Goal: Transaction & Acquisition: Book appointment/travel/reservation

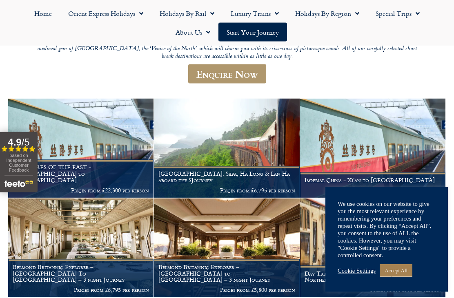
click at [402, 277] on link "Accept All" at bounding box center [395, 270] width 33 height 13
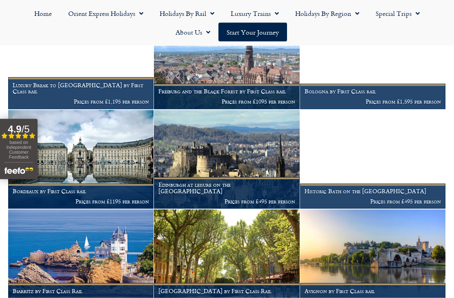
scroll to position [816, 0]
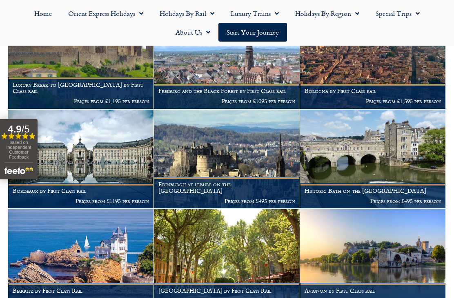
click at [213, 16] on span "Menu" at bounding box center [210, 13] width 8 height 15
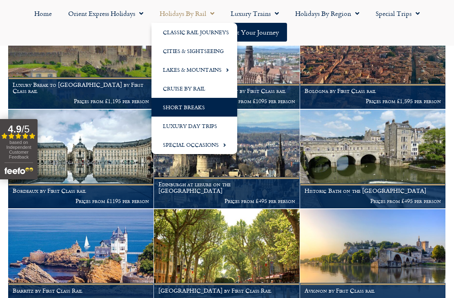
click at [215, 71] on link "Lakes & Mountains" at bounding box center [194, 69] width 86 height 19
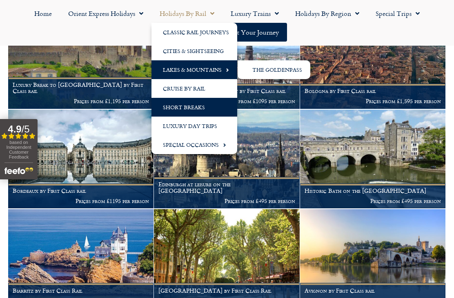
click at [269, 68] on link "The GoldenPass" at bounding box center [273, 69] width 73 height 19
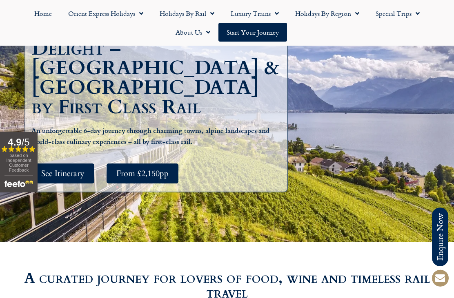
scroll to position [143, 0]
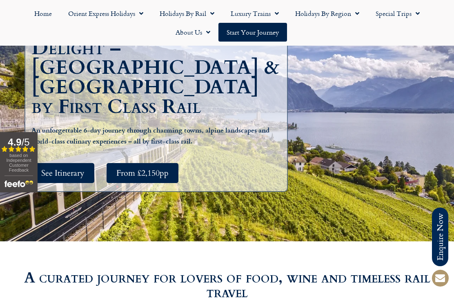
click at [71, 168] on span "See Itinerary" at bounding box center [62, 173] width 43 height 10
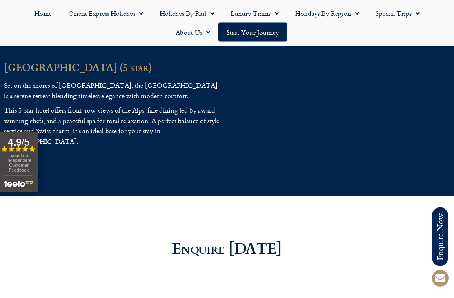
scroll to position [1995, 0]
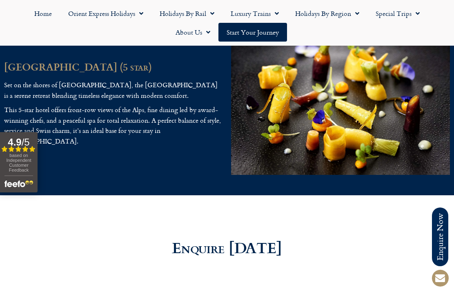
click at [360, 11] on link "Holidays by Region" at bounding box center [327, 13] width 80 height 19
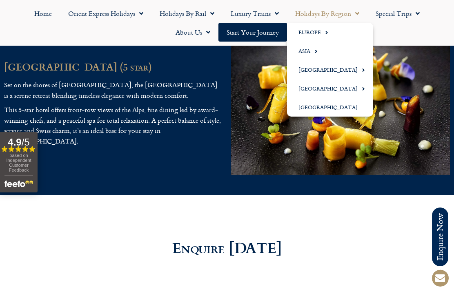
click at [334, 31] on link "Europe" at bounding box center [330, 32] width 86 height 19
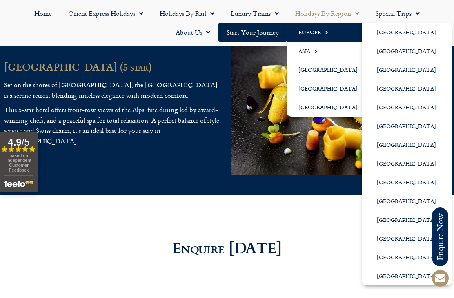
click at [407, 255] on link "[GEOGRAPHIC_DATA]" at bounding box center [406, 257] width 89 height 19
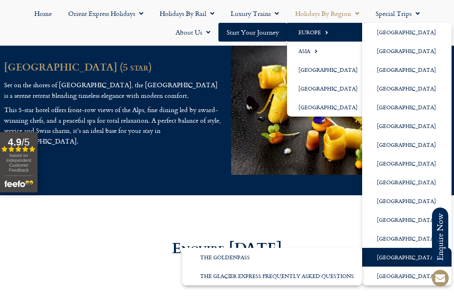
click at [274, 272] on link "The Glacier Express Frequently Asked Questions" at bounding box center [272, 276] width 180 height 19
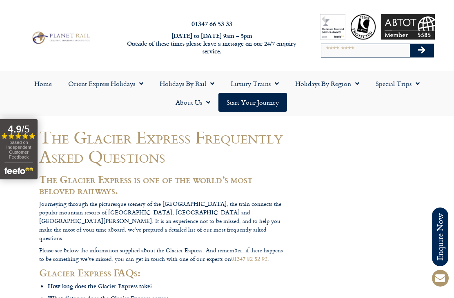
click at [419, 84] on span "Menu" at bounding box center [415, 83] width 8 height 15
click at [422, 105] on link "Latest Experiences" at bounding box center [406, 102] width 79 height 19
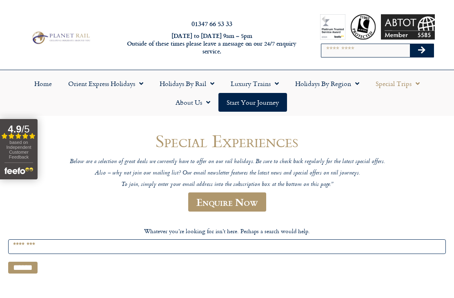
click at [138, 85] on span "Menu" at bounding box center [139, 83] width 8 height 15
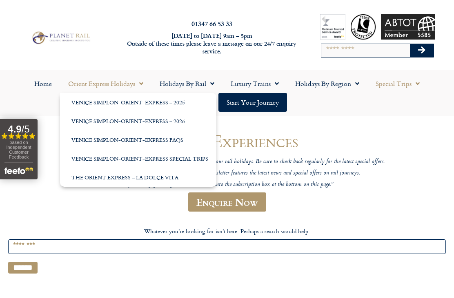
click at [211, 87] on span "Menu" at bounding box center [210, 83] width 8 height 15
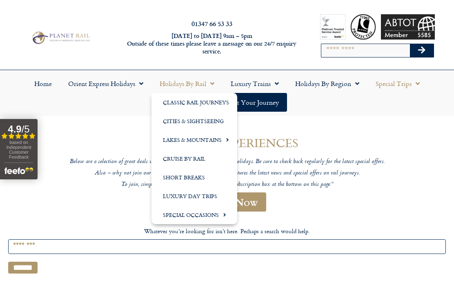
click at [211, 121] on link "Cities & Sightseeing" at bounding box center [194, 121] width 86 height 19
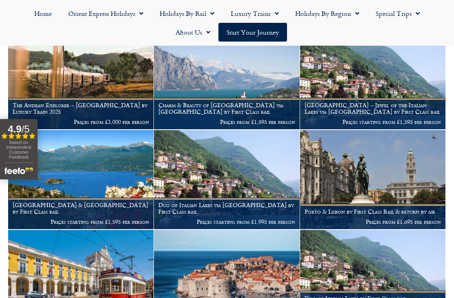
scroll to position [235, 0]
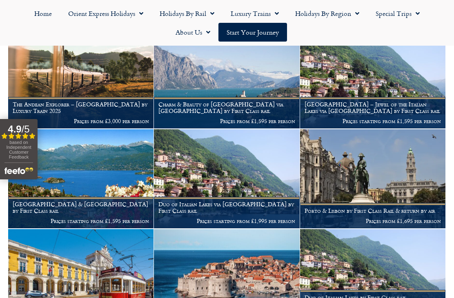
click at [189, 267] on img at bounding box center [226, 278] width 145 height 99
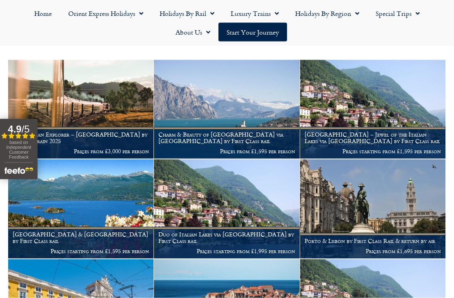
scroll to position [198, 0]
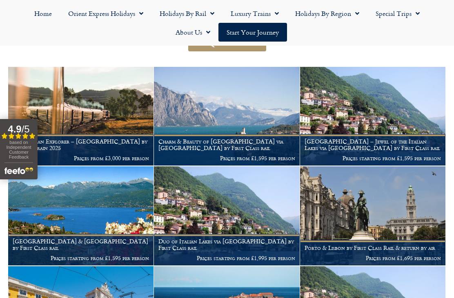
click at [274, 138] on h1 "Charm & Beauty of Lake Garda via Locarno by First Class rail" at bounding box center [226, 144] width 136 height 13
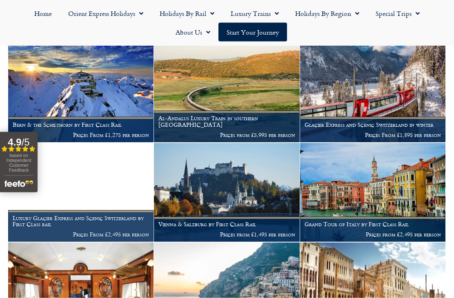
scroll to position [1121, 0]
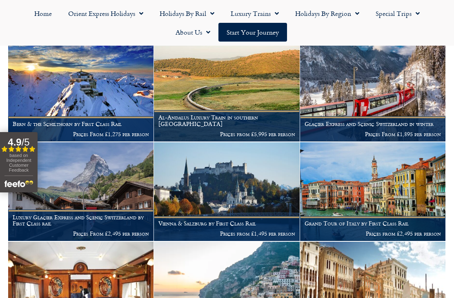
click at [319, 103] on img at bounding box center [372, 91] width 145 height 99
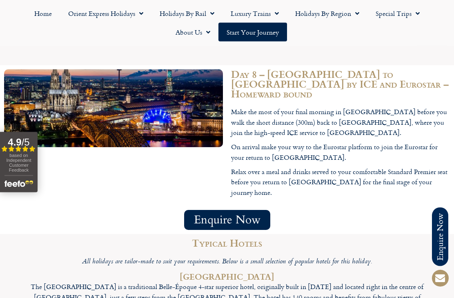
scroll to position [2796, 0]
click at [231, 215] on span "Enquire Now" at bounding box center [227, 220] width 66 height 10
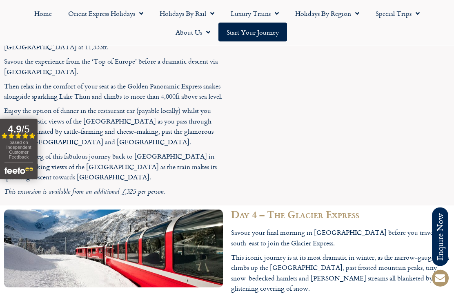
scroll to position [1845, 0]
